Goal: Task Accomplishment & Management: Manage account settings

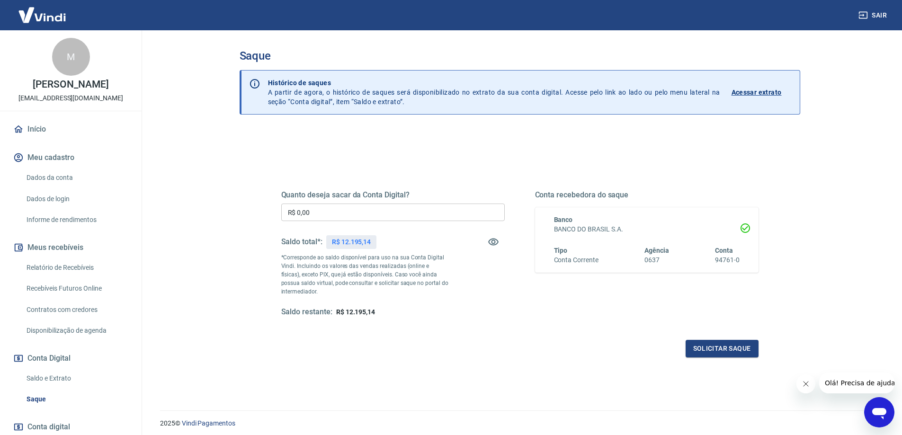
click at [53, 268] on link "Relatório de Recebíveis" at bounding box center [76, 267] width 107 height 19
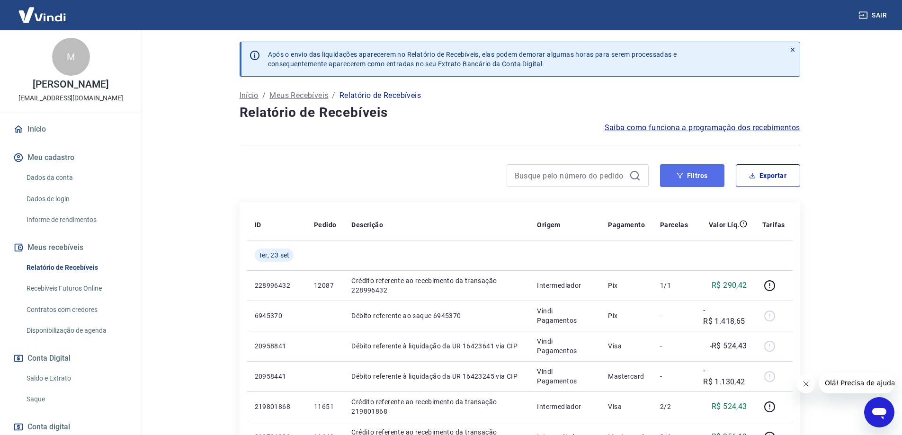
click at [694, 178] on button "Filtros" at bounding box center [692, 175] width 64 height 23
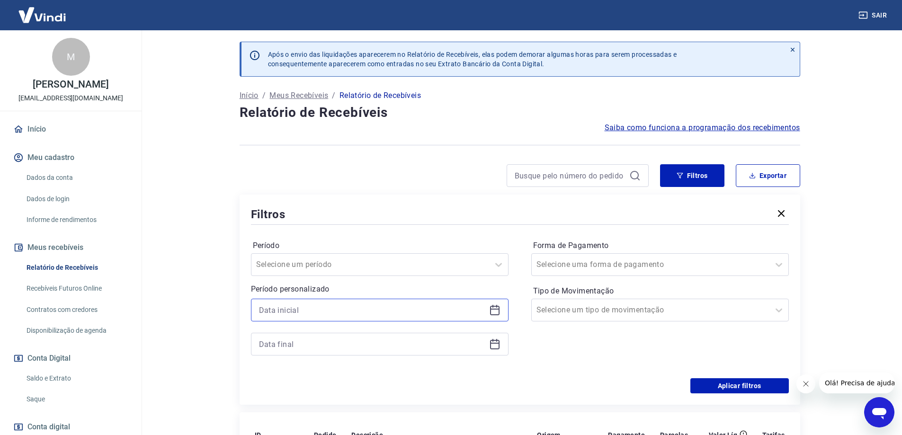
click at [375, 315] on input at bounding box center [372, 310] width 226 height 14
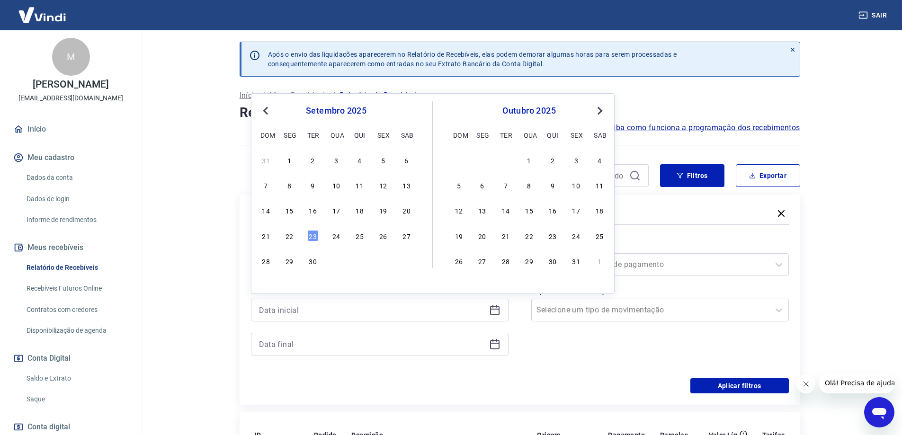
click at [267, 110] on span "Previous Month" at bounding box center [267, 110] width 0 height 11
click at [358, 187] on div "7" at bounding box center [359, 184] width 11 height 11
type input "[DATE]"
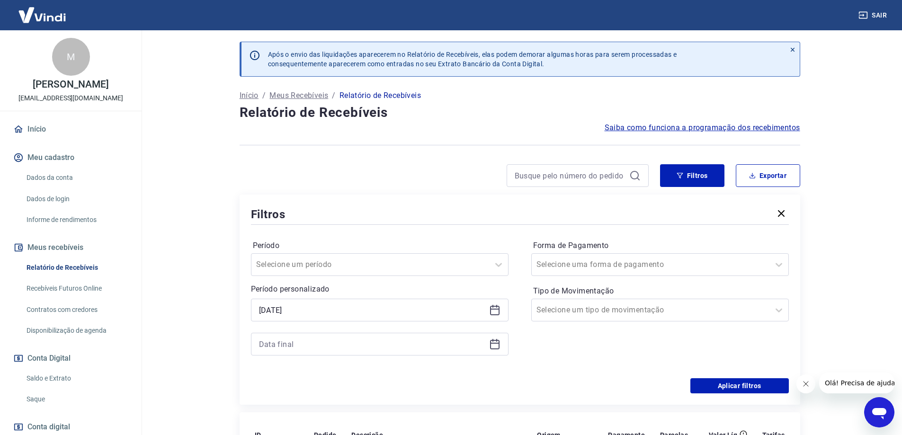
click at [492, 343] on icon at bounding box center [494, 343] width 9 height 1
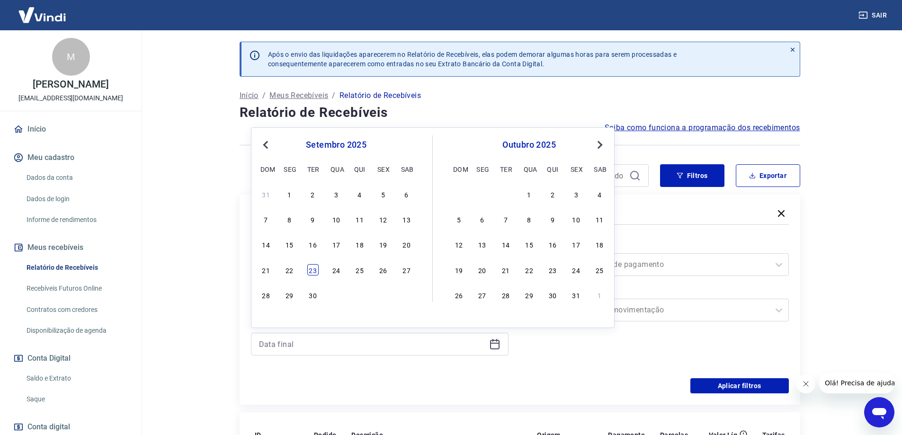
click at [311, 269] on div "23" at bounding box center [312, 269] width 11 height 11
type input "[DATE]"
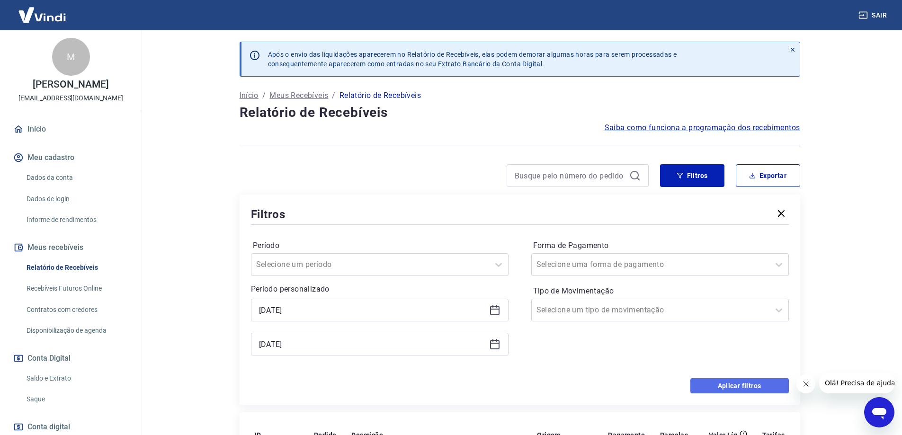
click at [734, 387] on button "Aplicar filtros" at bounding box center [739, 385] width 98 height 15
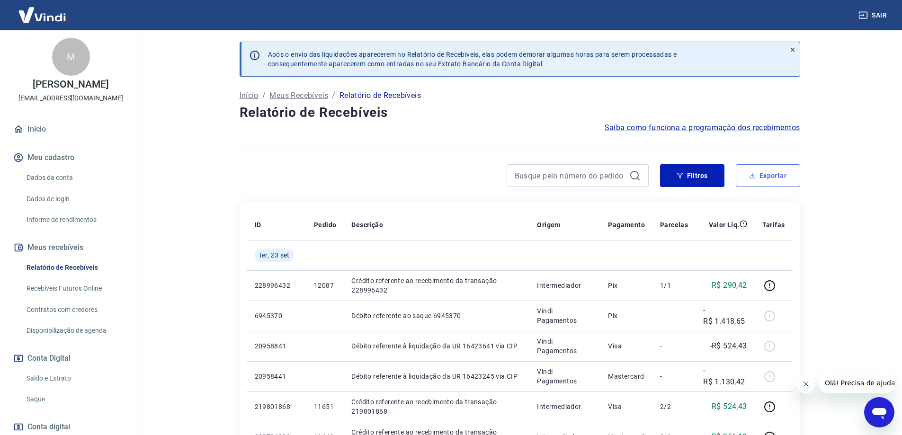
click at [771, 171] on button "Exportar" at bounding box center [768, 175] width 64 height 23
type input "[DATE]"
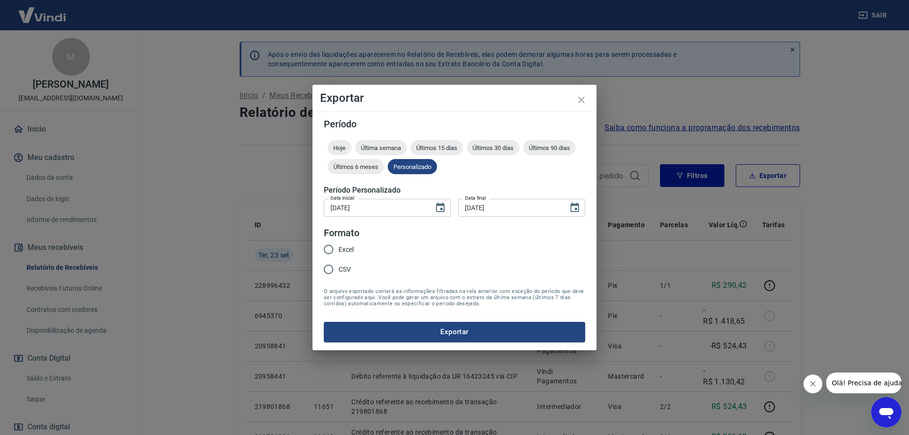
click at [348, 251] on span "Excel" at bounding box center [346, 250] width 15 height 10
click at [339, 251] on input "Excel" at bounding box center [329, 250] width 20 height 20
radio input "true"
click at [513, 335] on button "Exportar" at bounding box center [454, 332] width 261 height 20
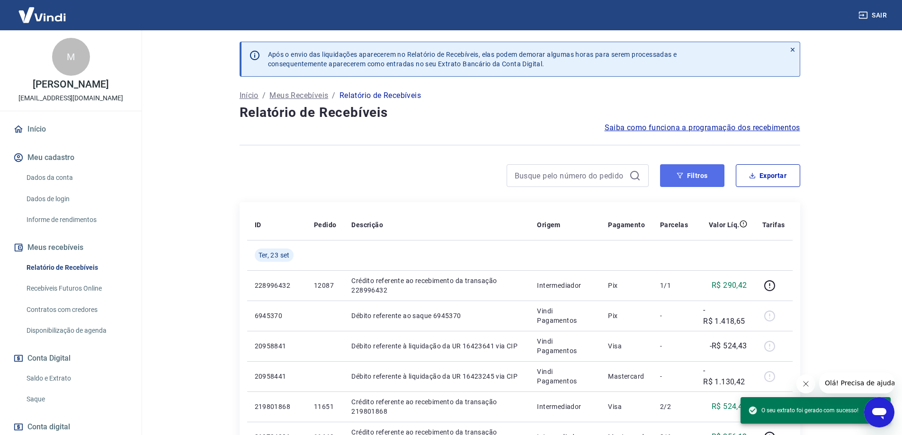
click at [702, 179] on button "Filtros" at bounding box center [692, 175] width 64 height 23
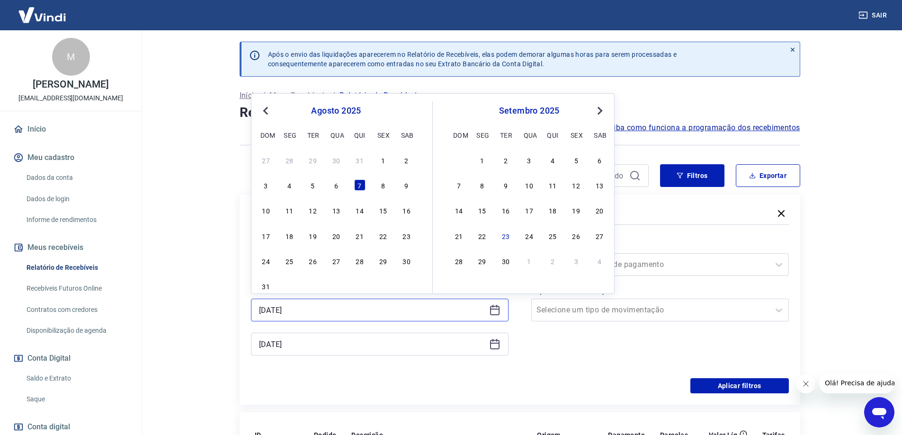
click at [355, 310] on input "[DATE]" at bounding box center [372, 310] width 226 height 14
click at [553, 162] on div "4" at bounding box center [552, 159] width 11 height 11
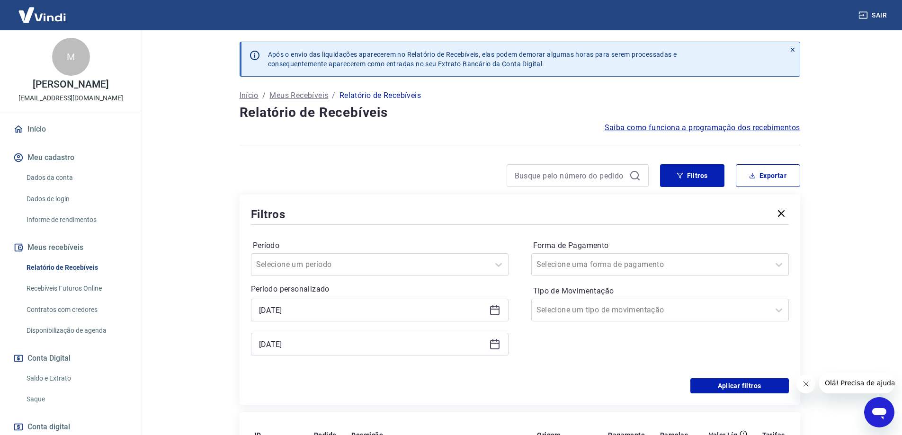
type input "[DATE]"
click at [491, 346] on icon at bounding box center [494, 344] width 11 height 11
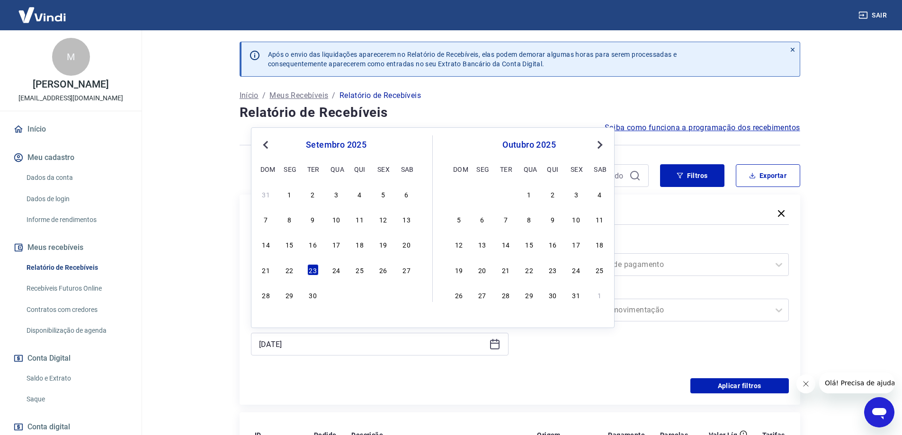
drag, startPoint x: 312, startPoint y: 270, endPoint x: 332, endPoint y: 276, distance: 20.7
click at [313, 270] on div "23" at bounding box center [312, 269] width 11 height 11
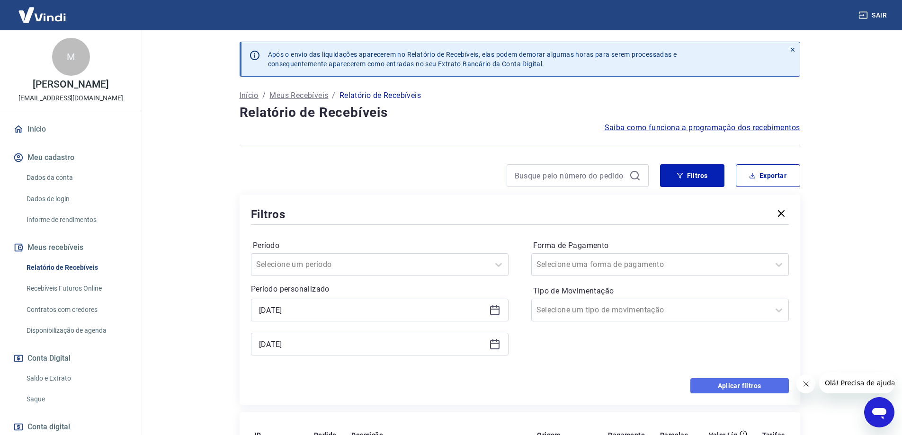
click at [712, 384] on button "Aplicar filtros" at bounding box center [739, 385] width 98 height 15
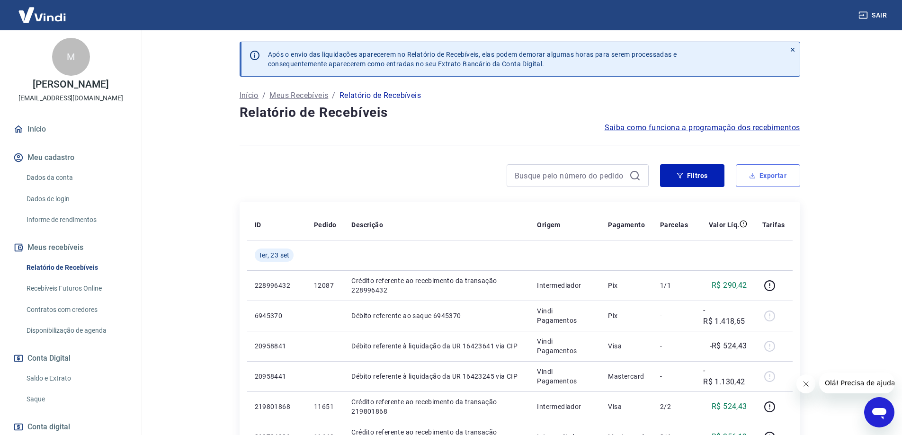
click at [770, 177] on button "Exportar" at bounding box center [768, 175] width 64 height 23
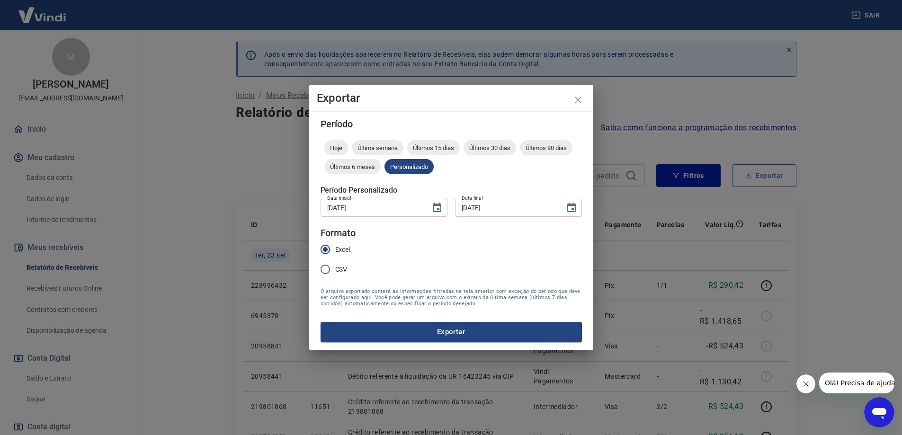
type input "[DATE]"
click at [458, 330] on button "Exportar" at bounding box center [454, 332] width 261 height 20
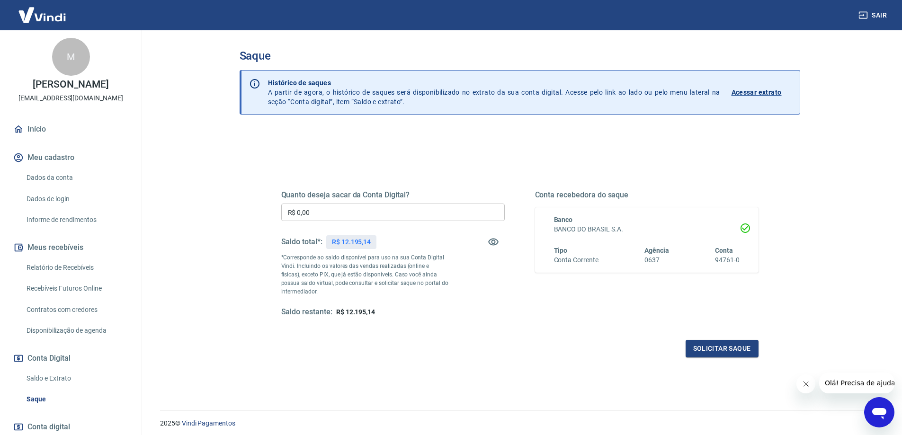
click at [322, 210] on input "R$ 0,00" at bounding box center [393, 213] width 224 height 18
type input "R$ 12.195,14"
click at [736, 351] on button "Solicitar saque" at bounding box center [722, 349] width 73 height 18
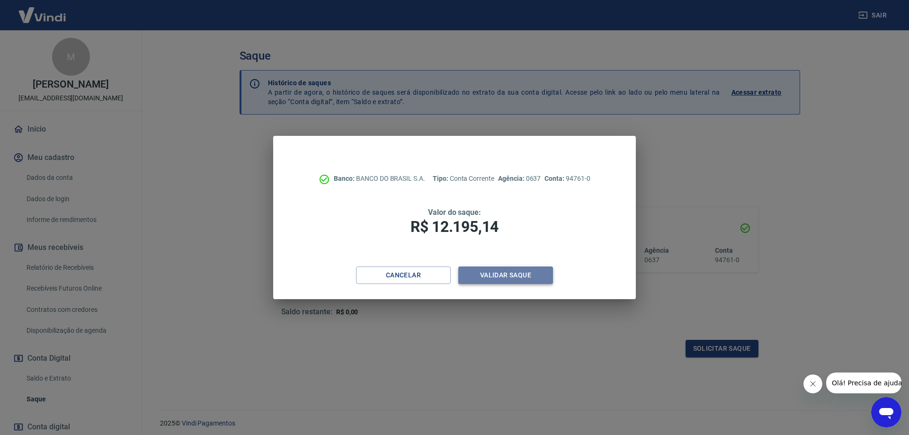
click at [506, 275] on button "Validar saque" at bounding box center [505, 276] width 95 height 18
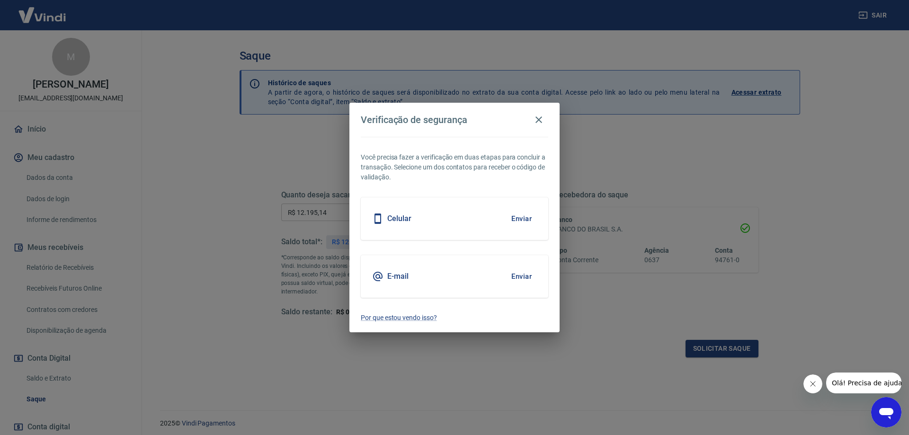
click at [483, 280] on div "E-mail Enviar" at bounding box center [455, 276] width 188 height 43
click at [522, 282] on button "Enviar" at bounding box center [521, 277] width 31 height 20
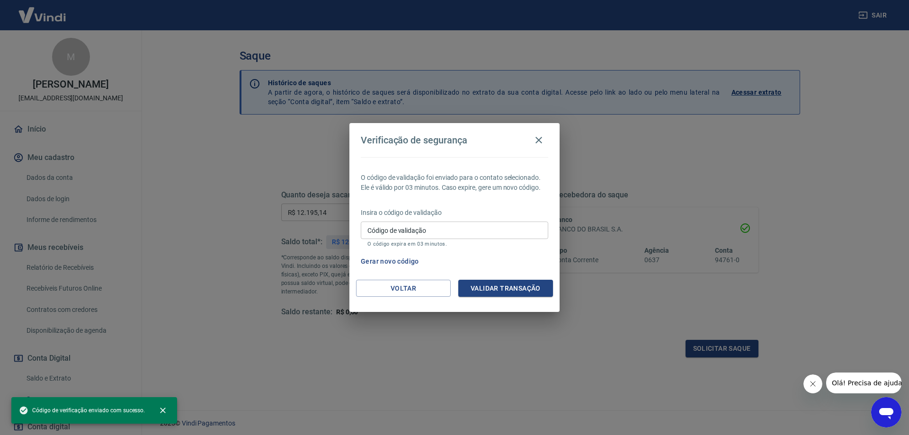
click at [467, 229] on input "Código de validação" at bounding box center [455, 231] width 188 height 18
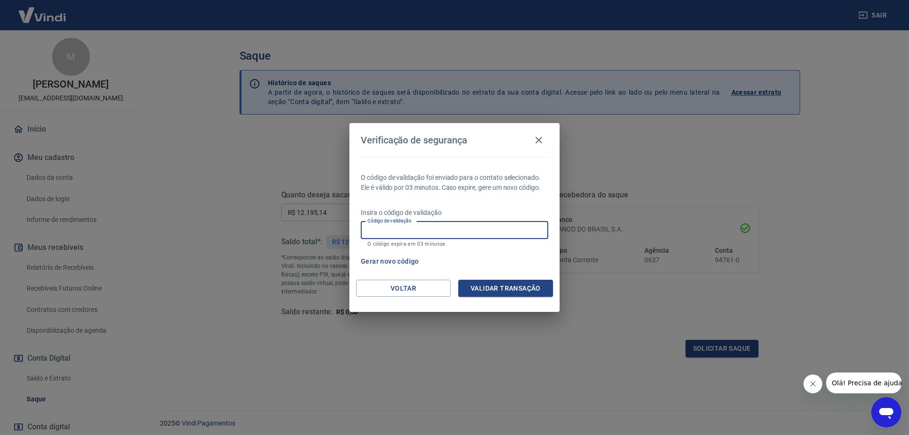
paste input "187297"
type input "187297"
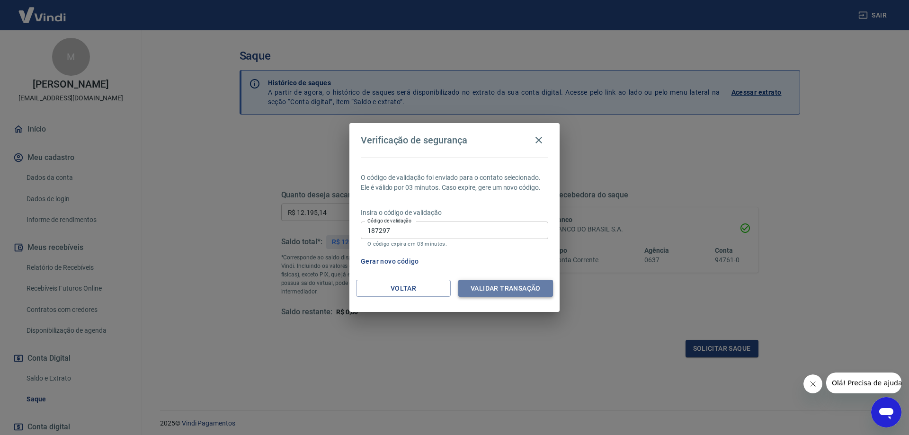
click at [529, 285] on button "Validar transação" at bounding box center [505, 289] width 95 height 18
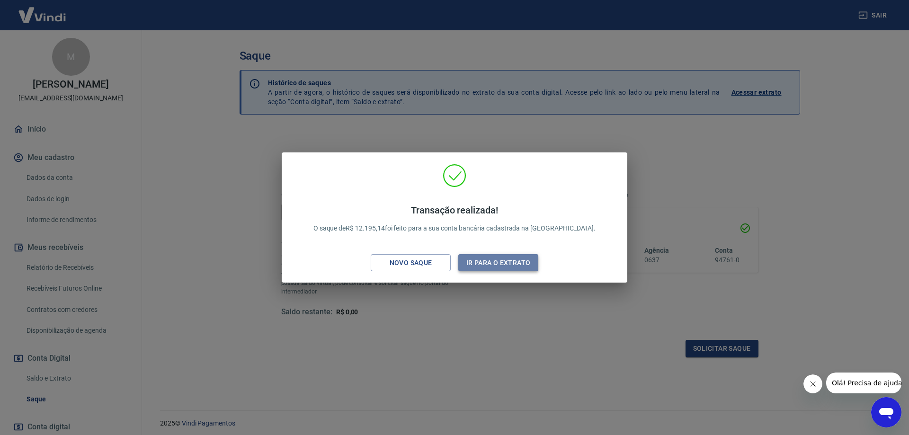
click at [510, 258] on button "Ir para o extrato" at bounding box center [498, 263] width 80 height 18
